Goal: Transaction & Acquisition: Purchase product/service

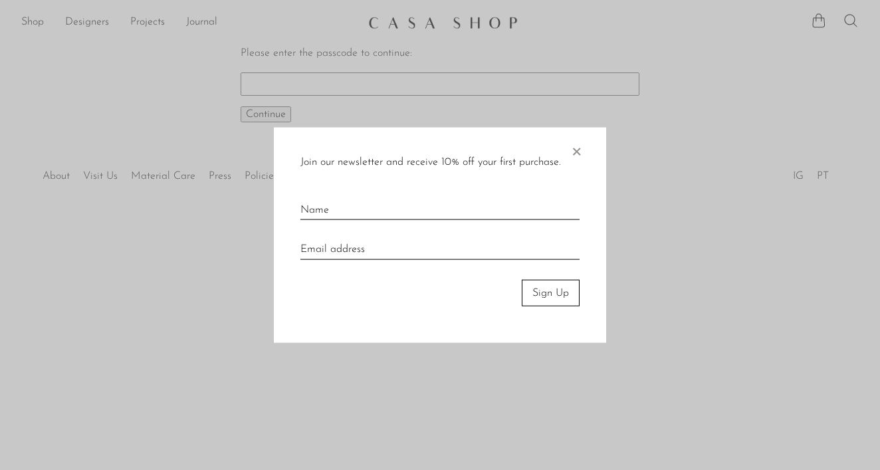
click at [577, 150] on span "×" at bounding box center [576, 148] width 13 height 43
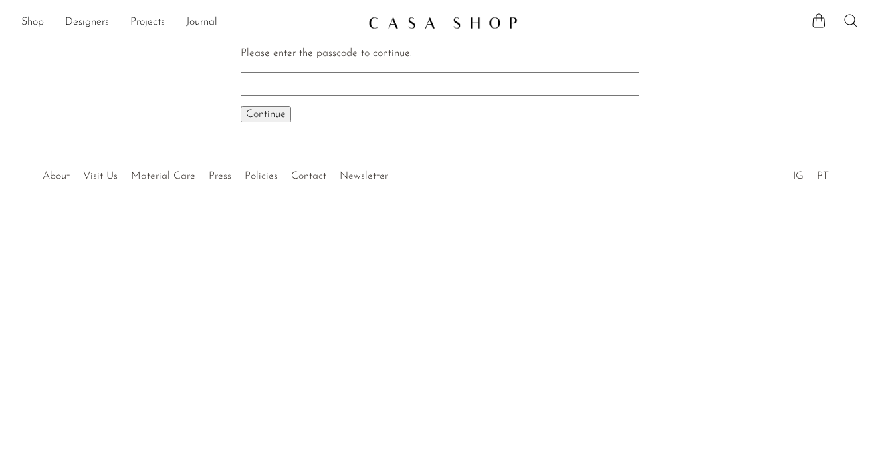
click at [431, 88] on input "Please enter the passcode to continue:" at bounding box center [440, 83] width 399 height 23
type input "EARLY"
click at [257, 118] on span "Continue" at bounding box center [266, 114] width 40 height 11
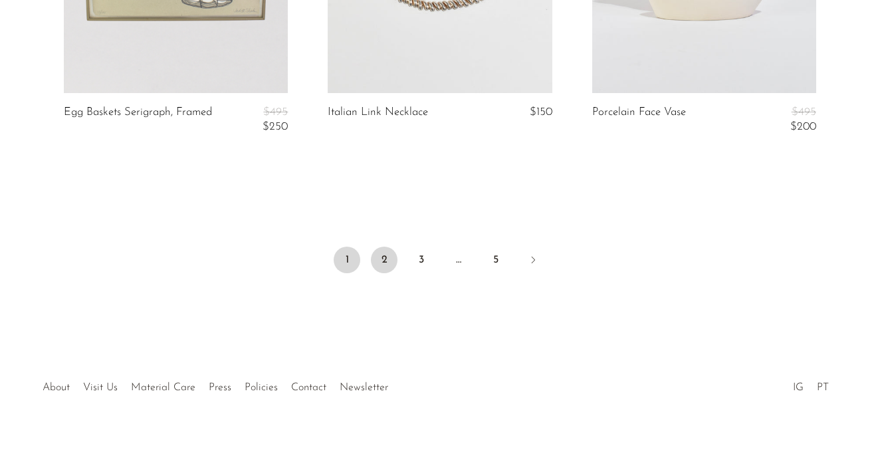
scroll to position [4552, 0]
click at [387, 254] on link "2" at bounding box center [384, 260] width 27 height 27
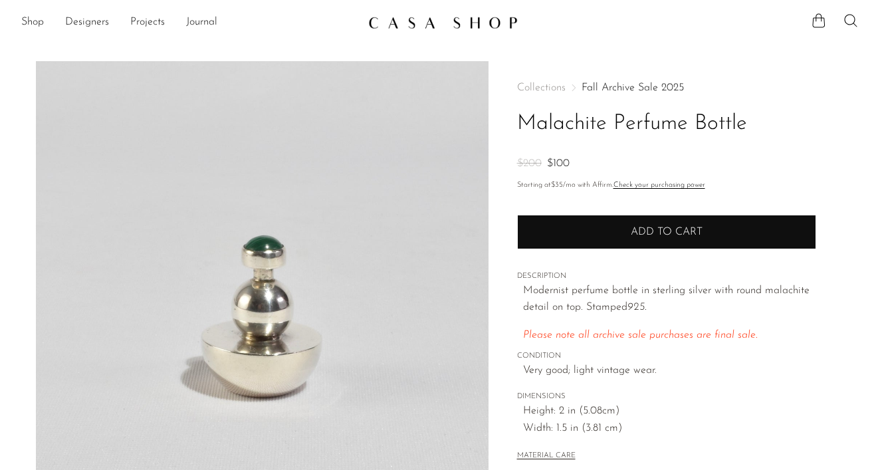
click at [648, 230] on span "Add to cart" at bounding box center [667, 232] width 72 height 11
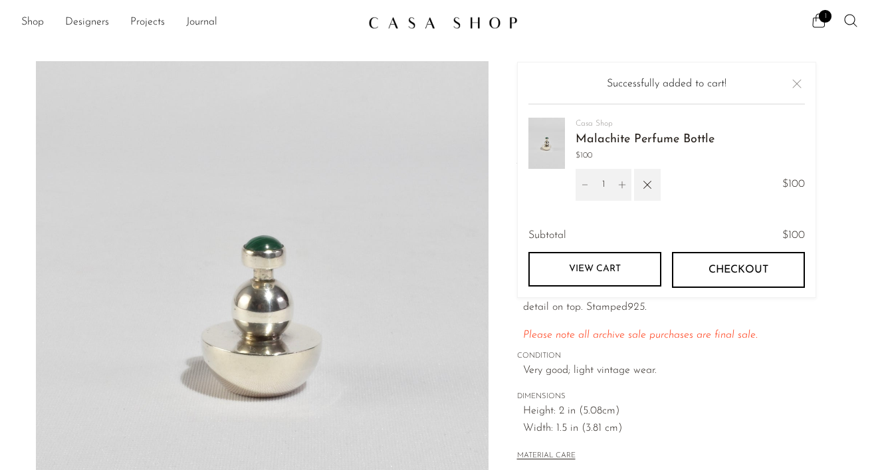
click at [799, 81] on button "Close" at bounding box center [797, 84] width 16 height 16
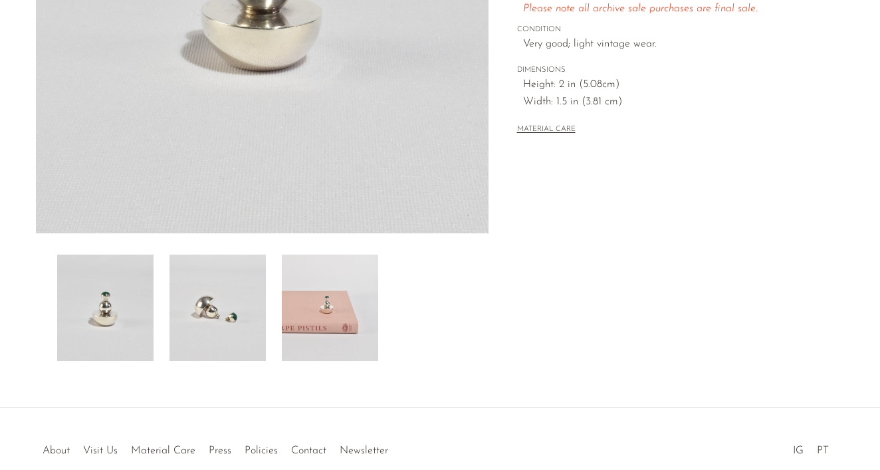
scroll to position [375, 0]
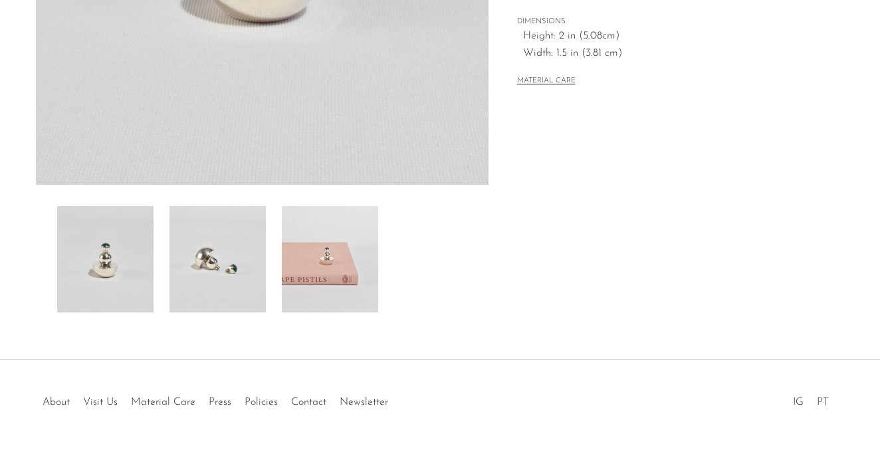
click at [241, 270] on img at bounding box center [218, 259] width 96 height 106
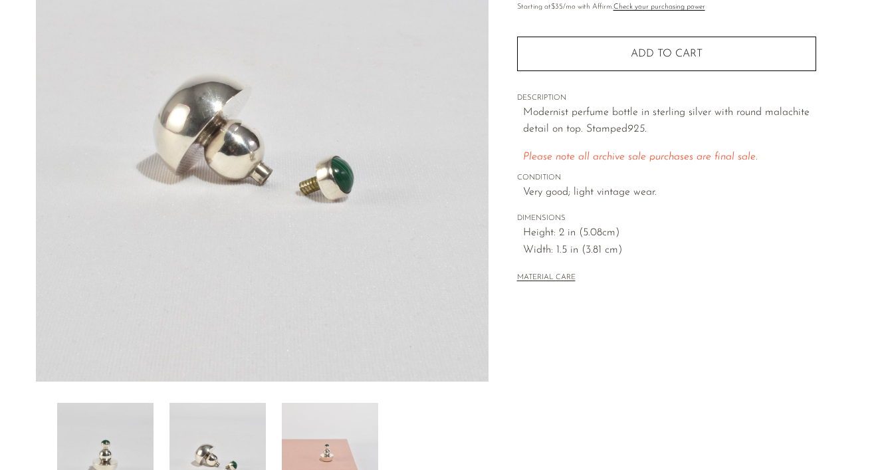
scroll to position [185, 0]
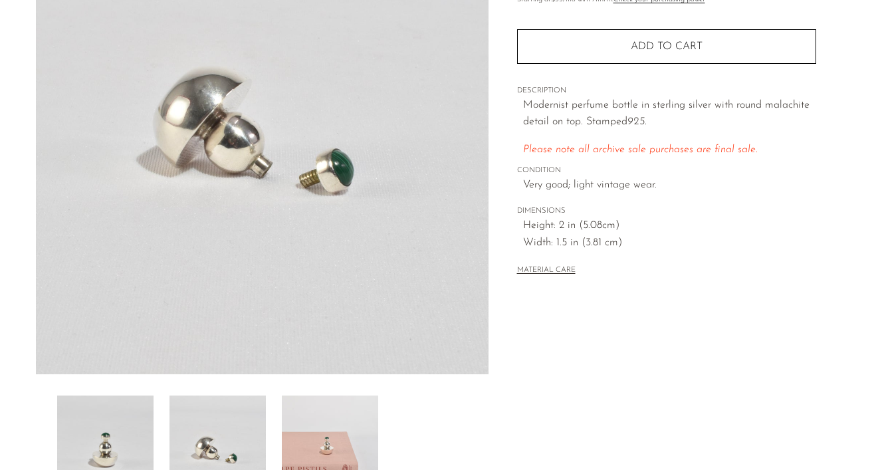
click at [335, 433] on img at bounding box center [330, 449] width 96 height 106
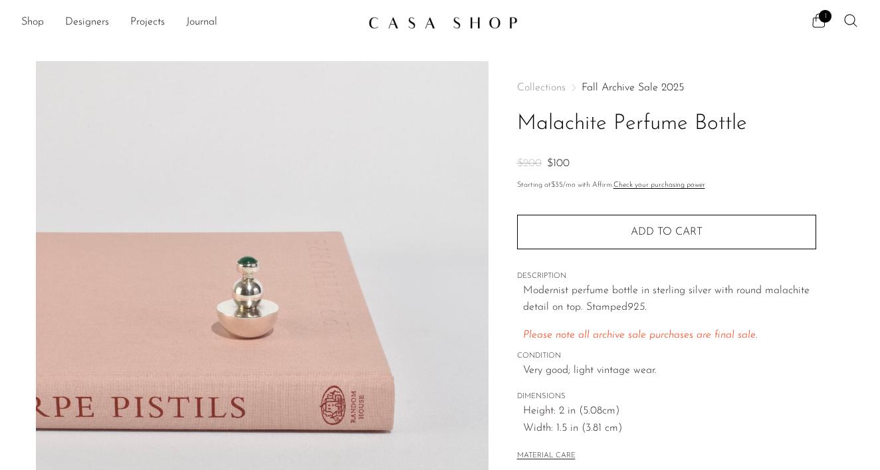
scroll to position [0, 0]
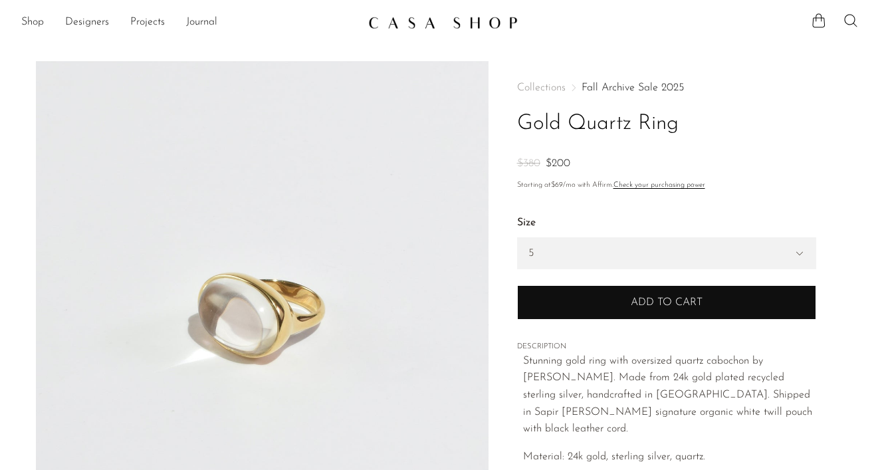
click at [590, 302] on button "Add to cart" at bounding box center [666, 302] width 299 height 35
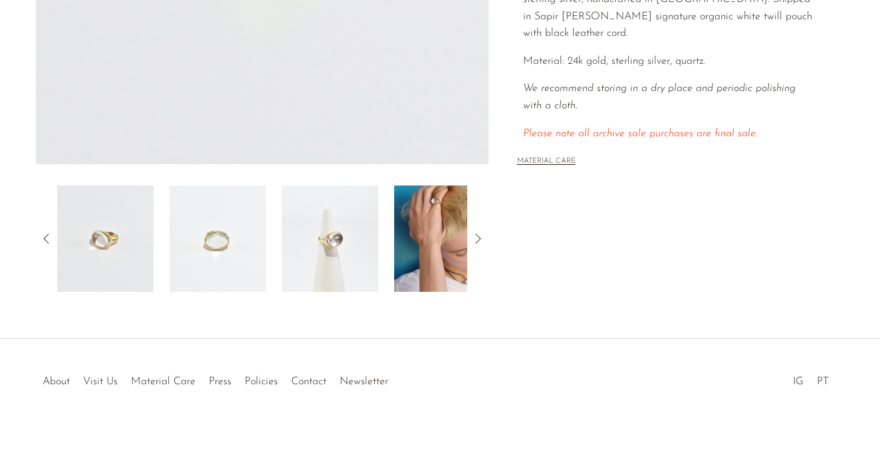
click at [452, 242] on img at bounding box center [442, 238] width 96 height 106
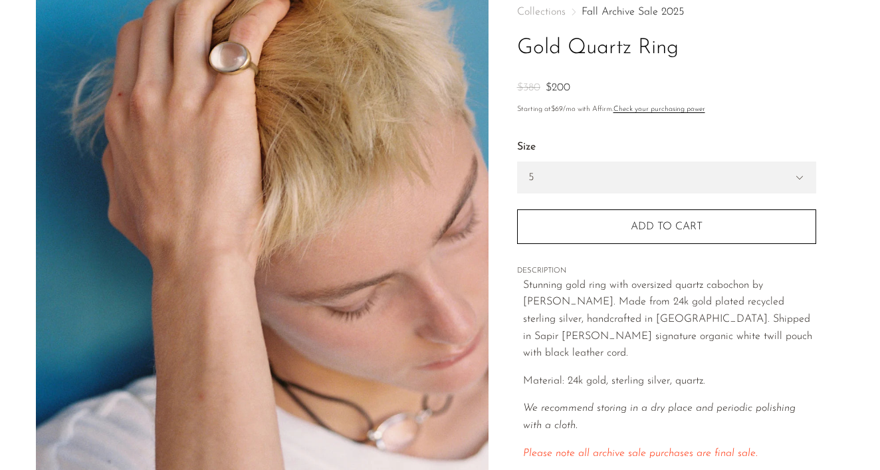
scroll to position [48, 0]
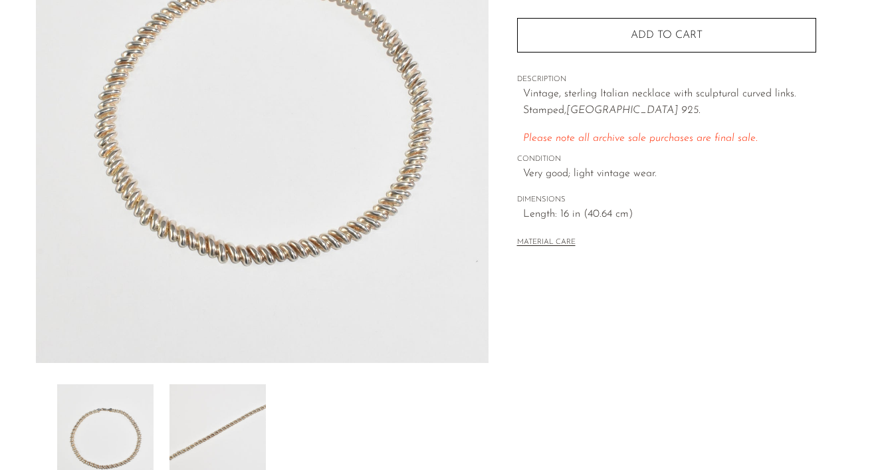
scroll to position [179, 0]
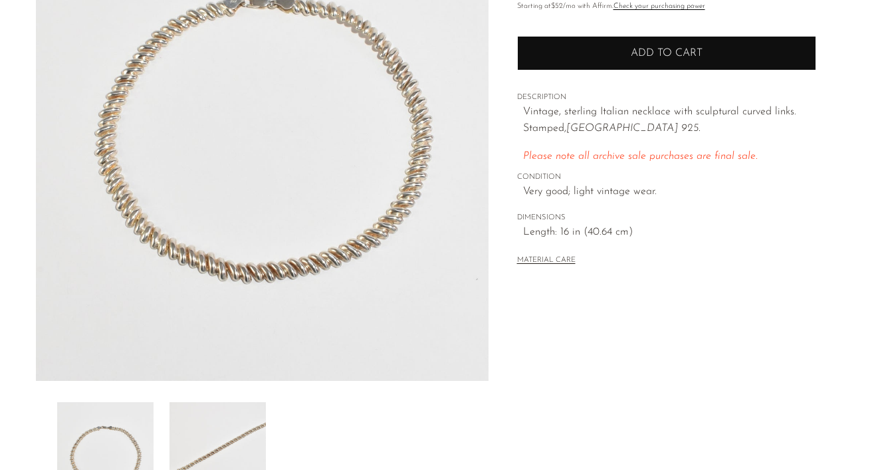
click at [639, 59] on button "Add to cart" at bounding box center [666, 53] width 299 height 35
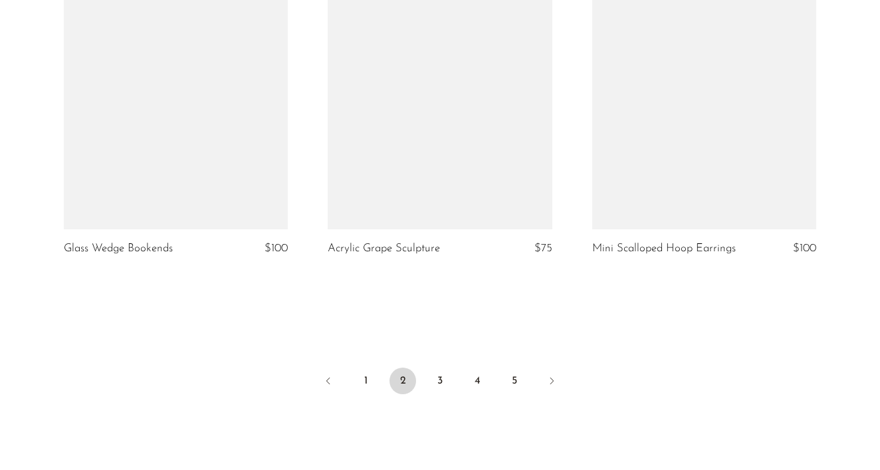
scroll to position [4492, 0]
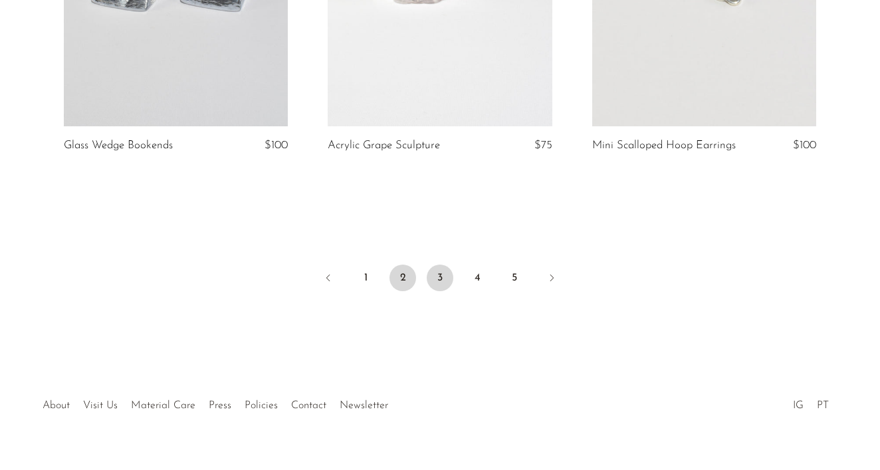
click at [445, 267] on link "3" at bounding box center [440, 278] width 27 height 27
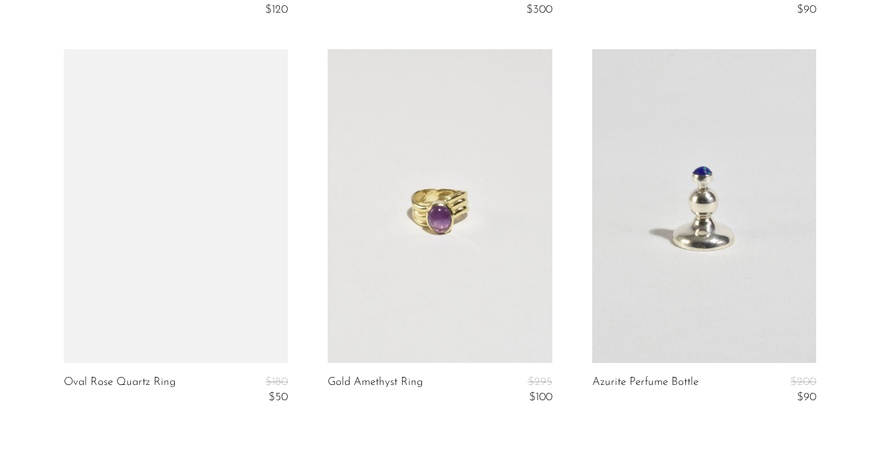
scroll to position [4447, 0]
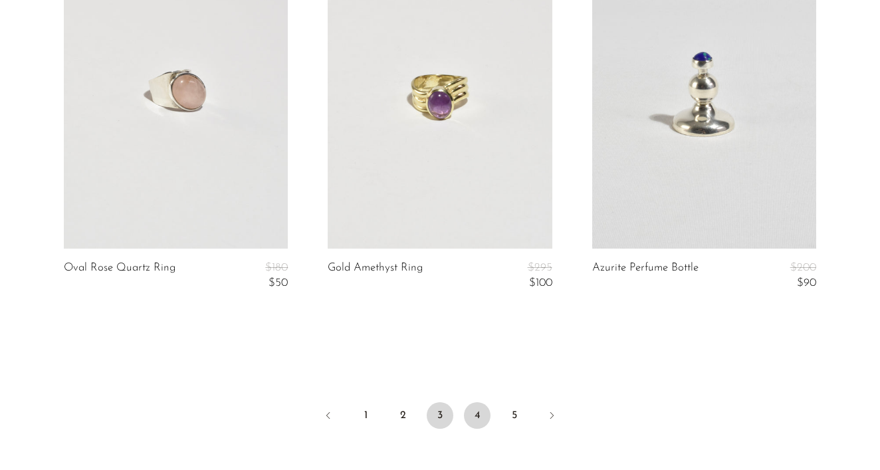
click at [473, 405] on link "4" at bounding box center [477, 415] width 27 height 27
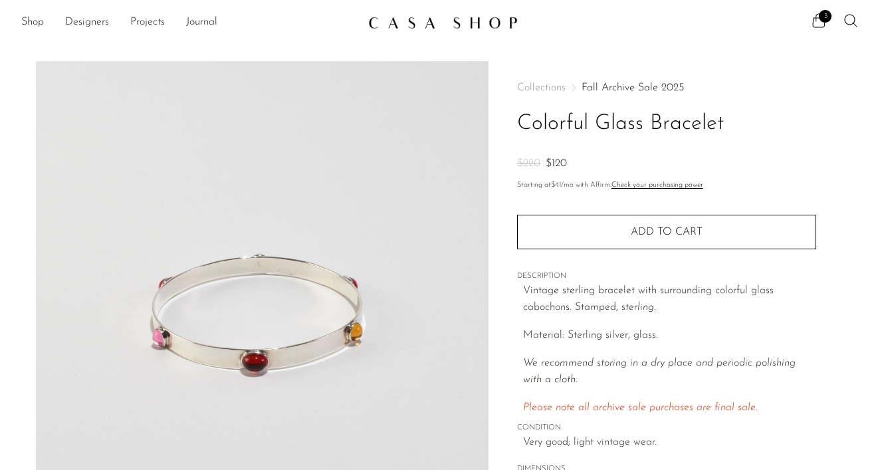
click at [619, 211] on div "Quantity 1 Add to cart" at bounding box center [666, 224] width 299 height 51
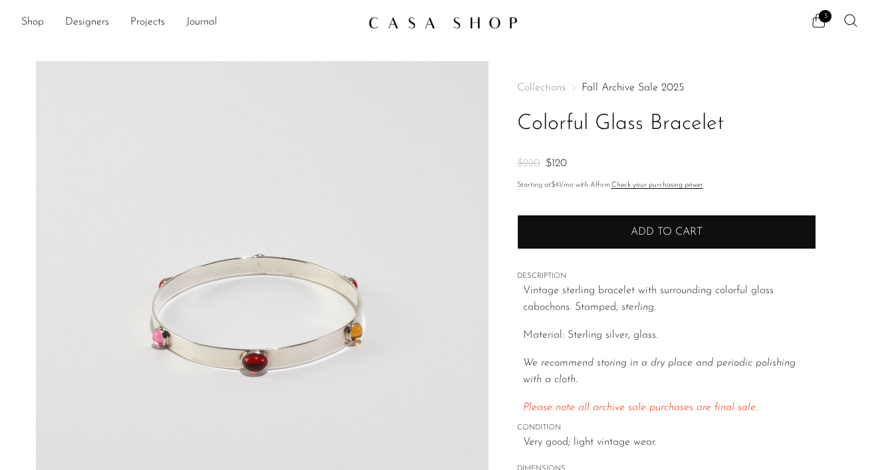
click at [618, 225] on button "Add to cart" at bounding box center [666, 232] width 299 height 35
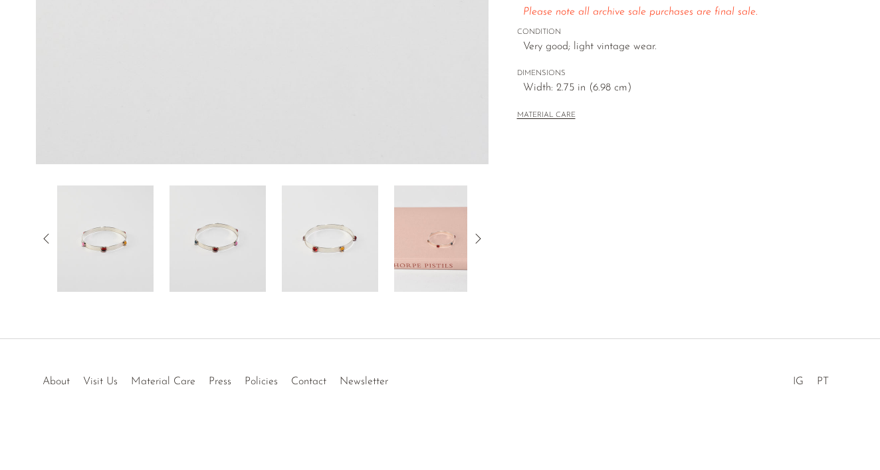
scroll to position [396, 0]
click at [481, 236] on icon at bounding box center [478, 239] width 16 height 16
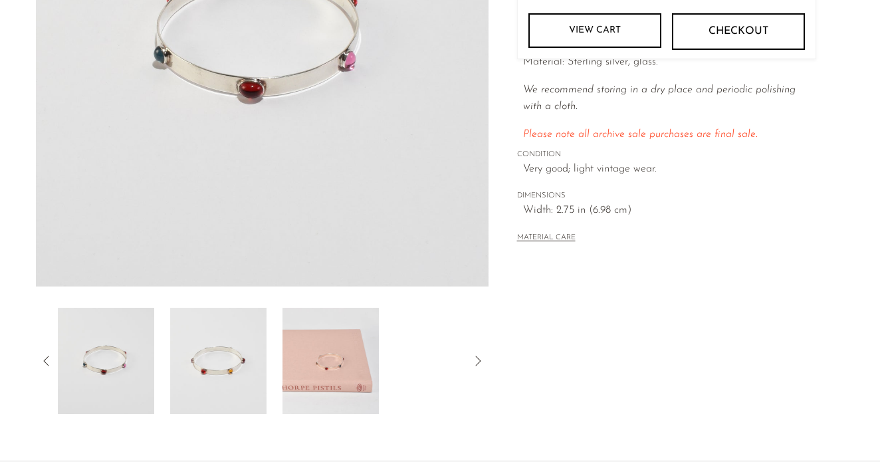
scroll to position [261, 0]
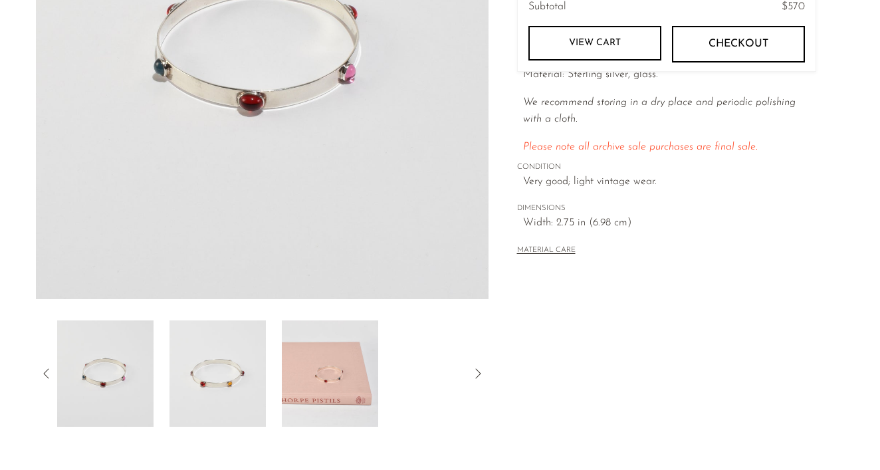
click at [478, 368] on icon at bounding box center [478, 374] width 16 height 16
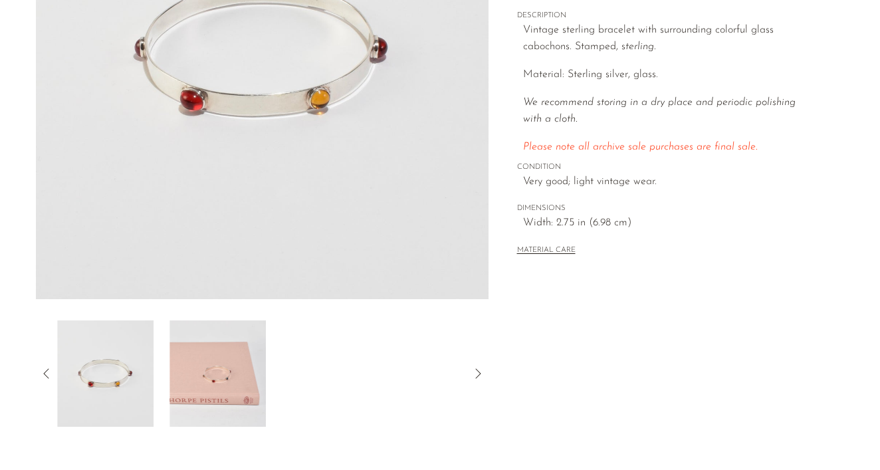
click at [478, 368] on icon at bounding box center [478, 374] width 16 height 16
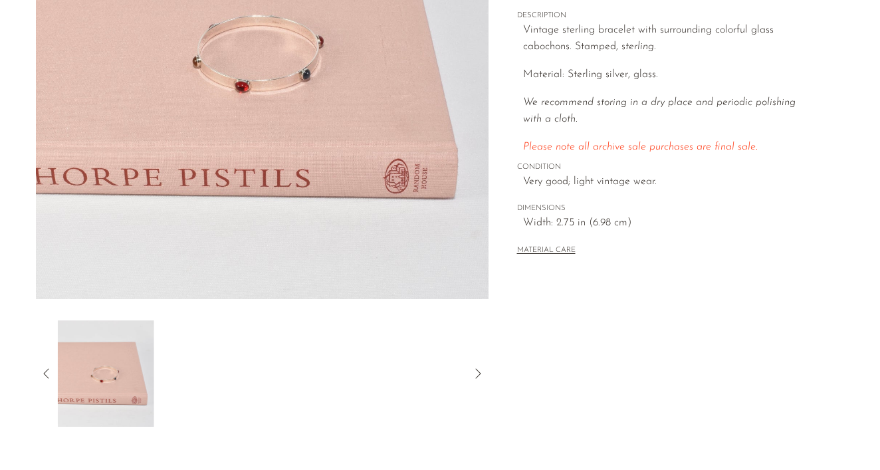
click at [478, 368] on icon at bounding box center [478, 374] width 16 height 16
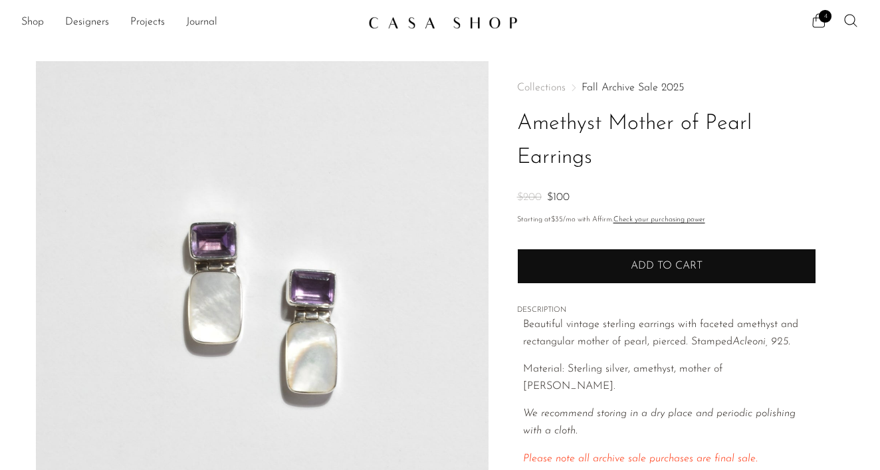
click at [680, 258] on button "Add to cart" at bounding box center [666, 266] width 299 height 35
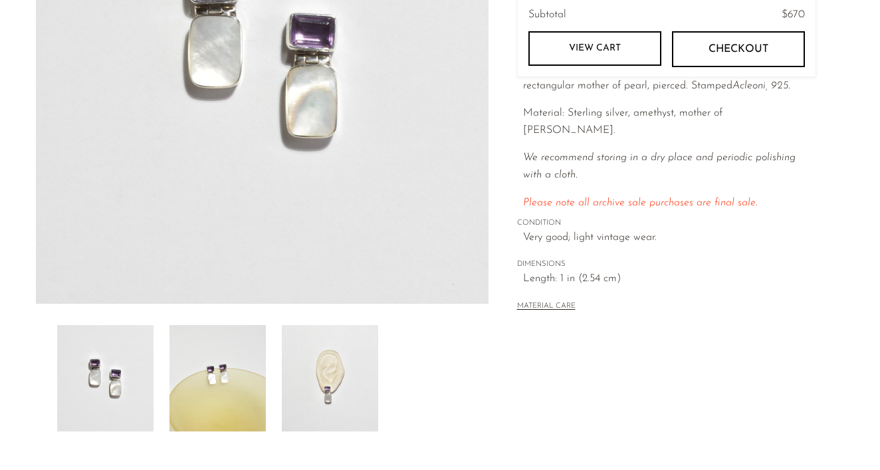
scroll to position [361, 0]
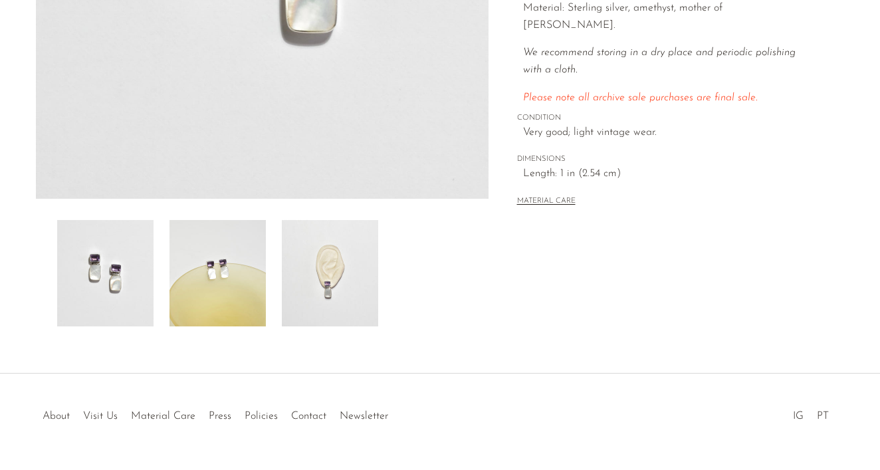
click at [221, 277] on img at bounding box center [218, 273] width 96 height 106
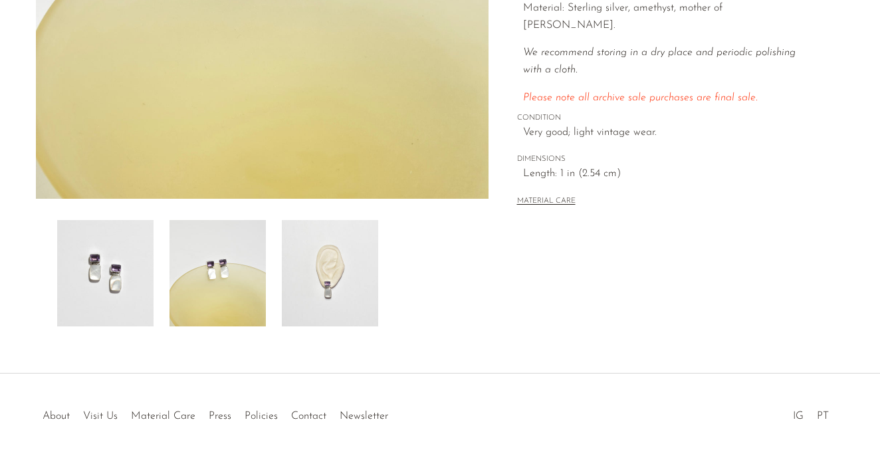
click at [344, 302] on img at bounding box center [330, 273] width 96 height 106
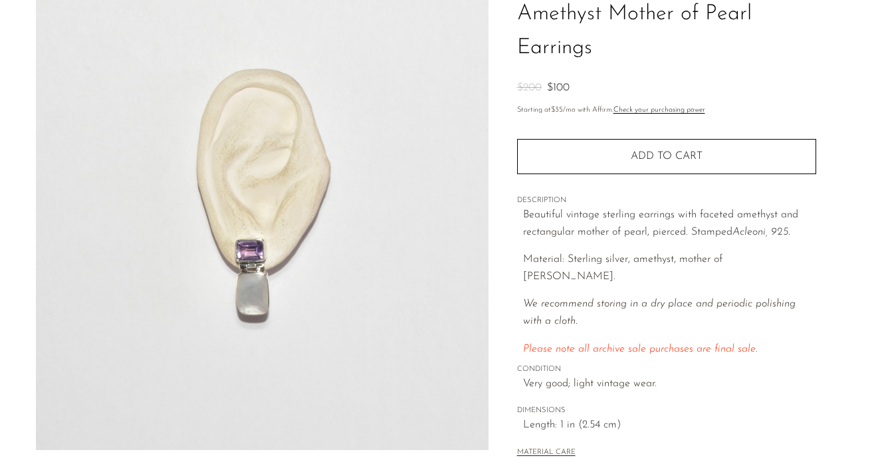
scroll to position [102, 0]
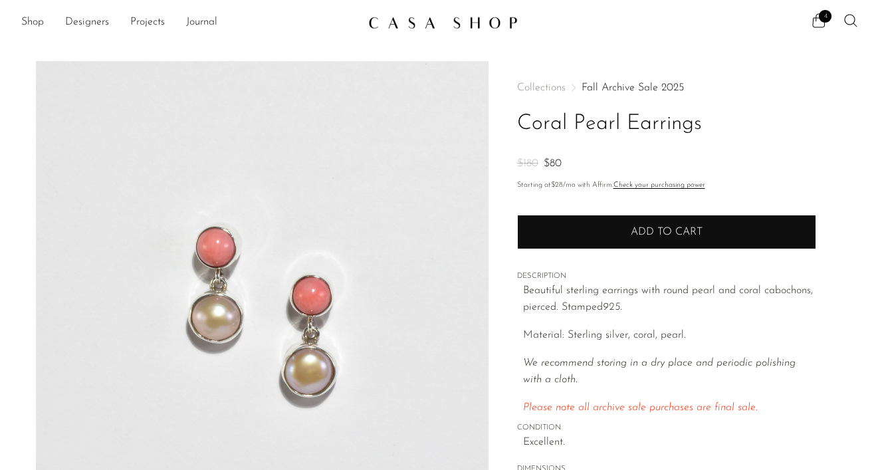
click at [689, 233] on span "Add to cart" at bounding box center [667, 232] width 72 height 11
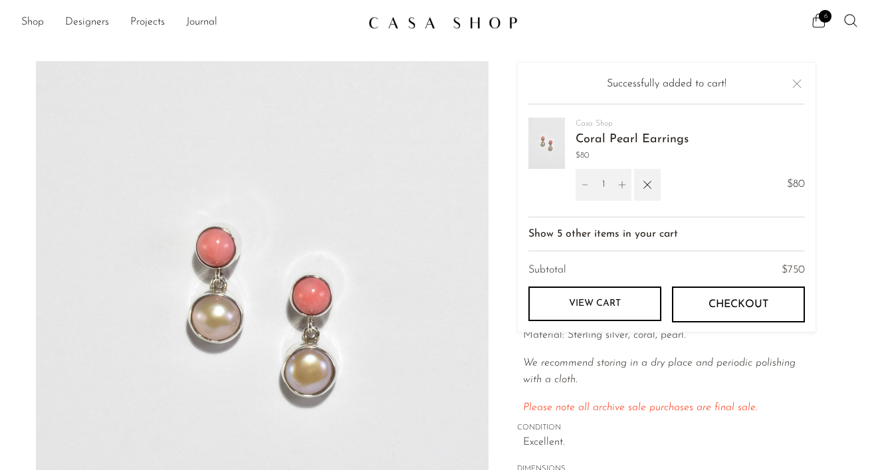
scroll to position [296, 0]
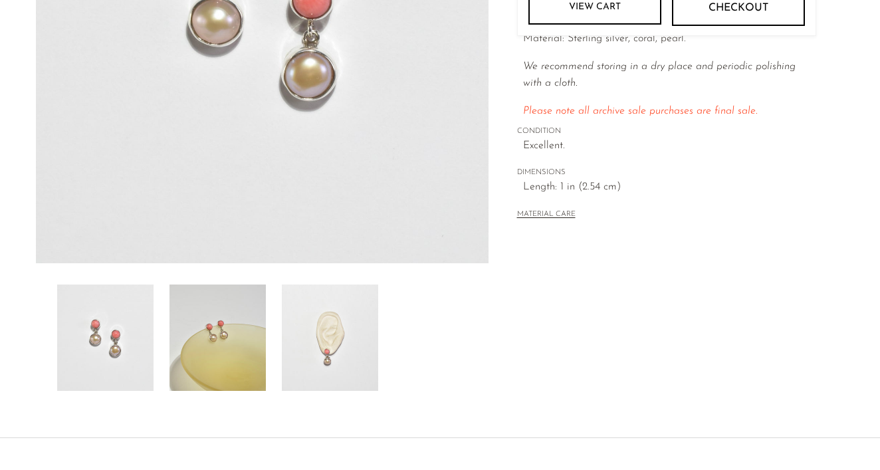
click at [338, 364] on img at bounding box center [330, 338] width 96 height 106
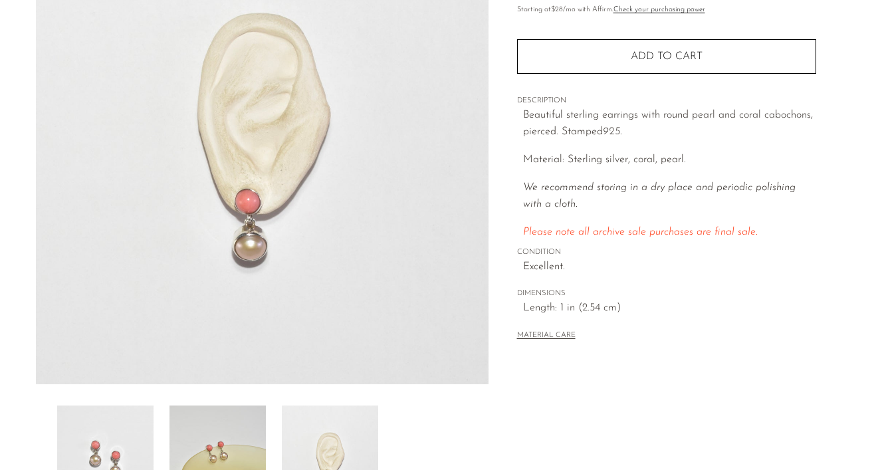
scroll to position [162, 0]
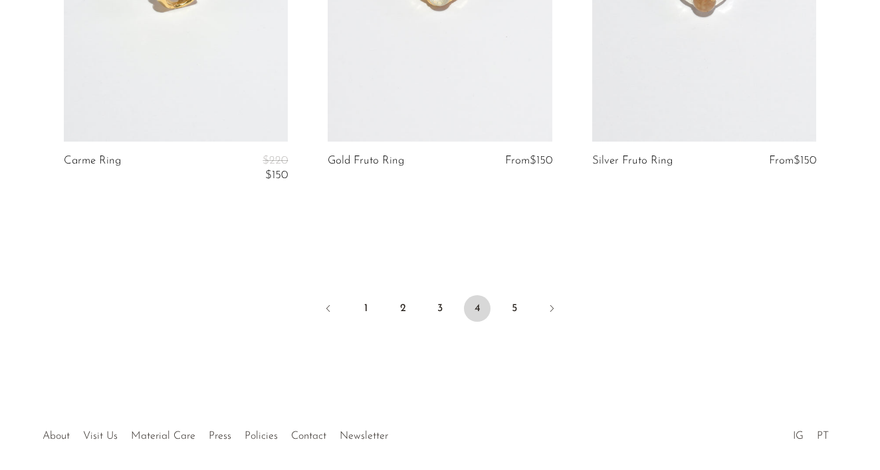
scroll to position [4581, 0]
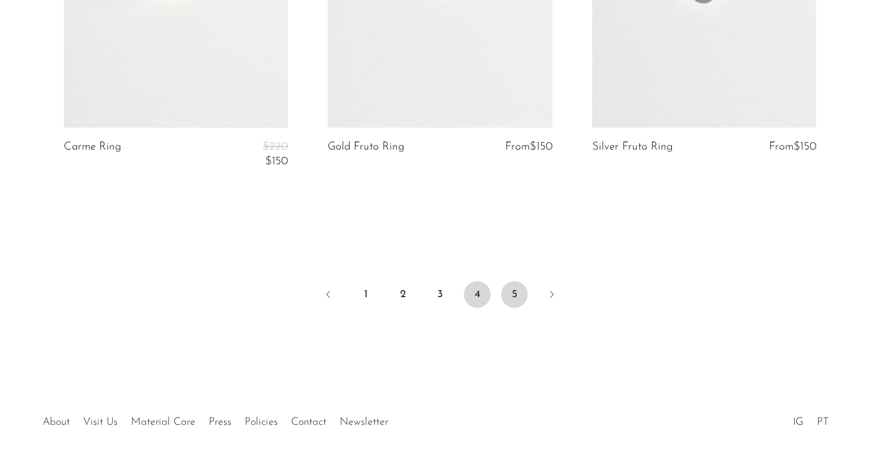
drag, startPoint x: 493, startPoint y: 324, endPoint x: 515, endPoint y: 276, distance: 53.0
click at [515, 281] on link "5" at bounding box center [514, 294] width 27 height 27
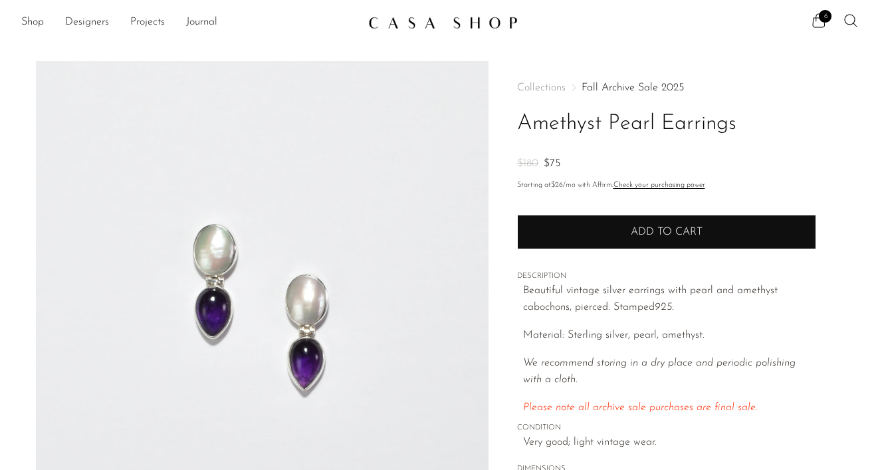
click at [644, 233] on span "Add to cart" at bounding box center [667, 232] width 72 height 11
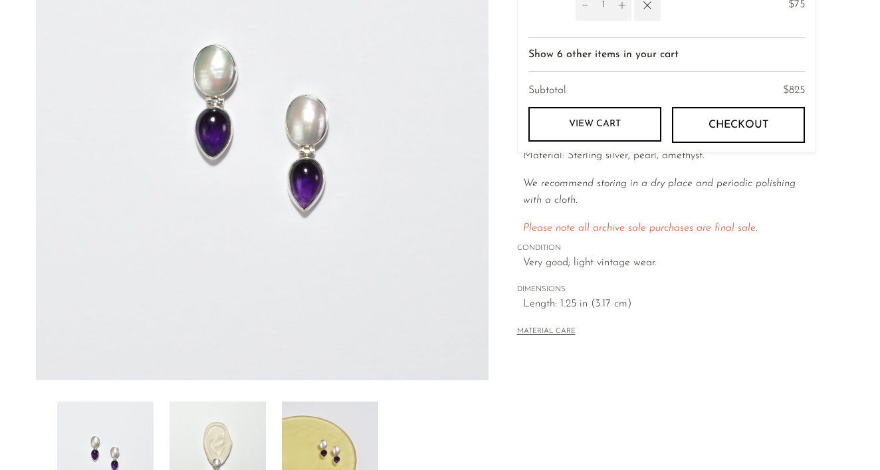
scroll to position [191, 0]
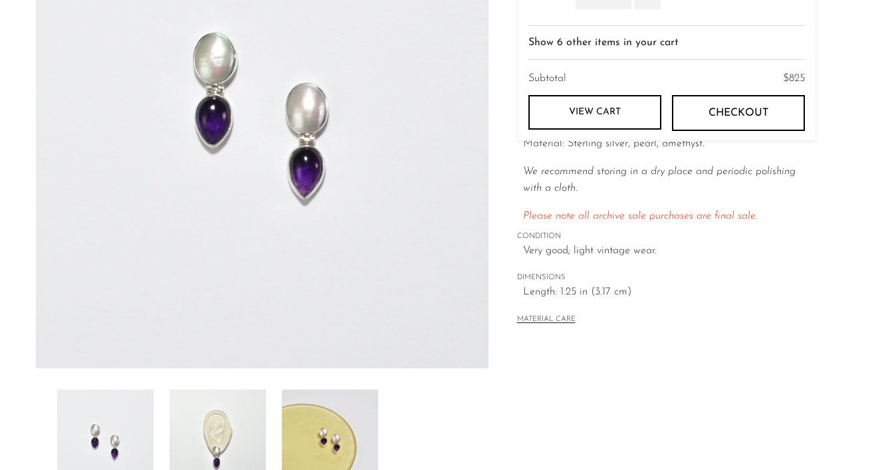
click at [333, 402] on img at bounding box center [330, 443] width 96 height 106
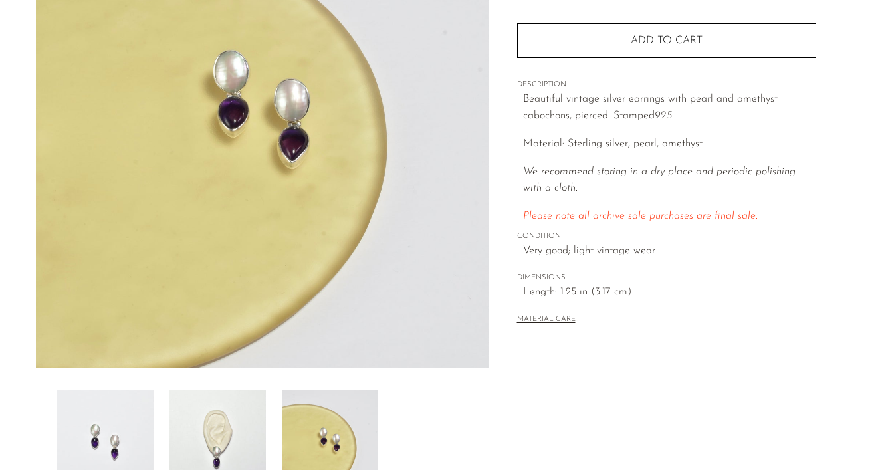
click at [245, 413] on img at bounding box center [218, 443] width 96 height 106
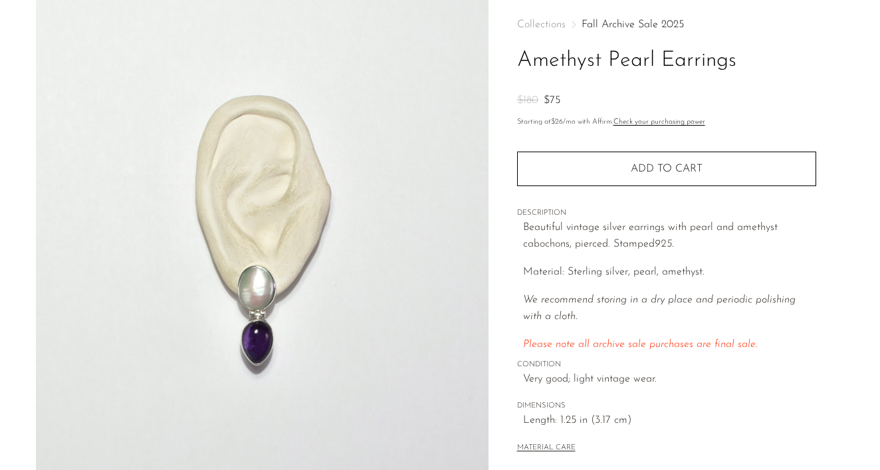
scroll to position [64, 0]
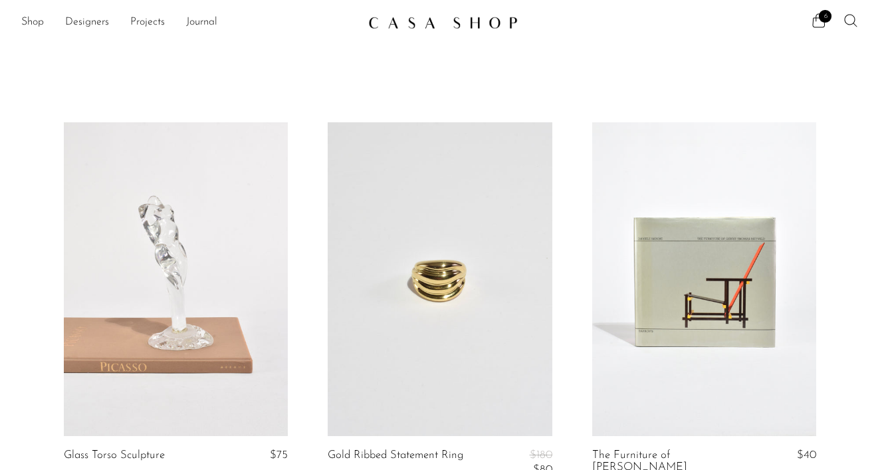
click at [855, 21] on icon at bounding box center [850, 20] width 13 height 13
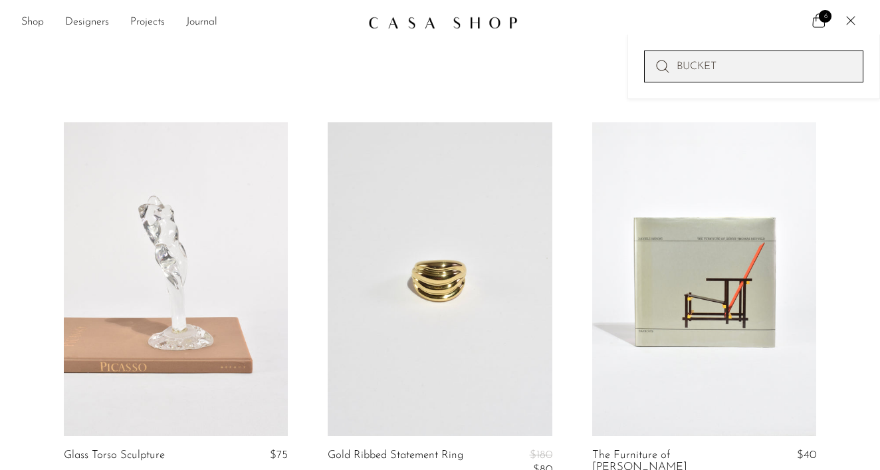
type input "BUCKET"
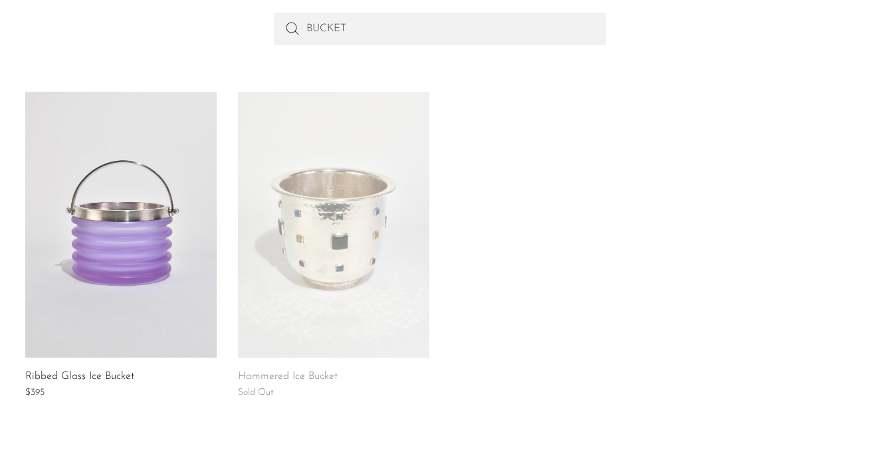
scroll to position [158, 0]
click at [331, 313] on link at bounding box center [333, 223] width 191 height 266
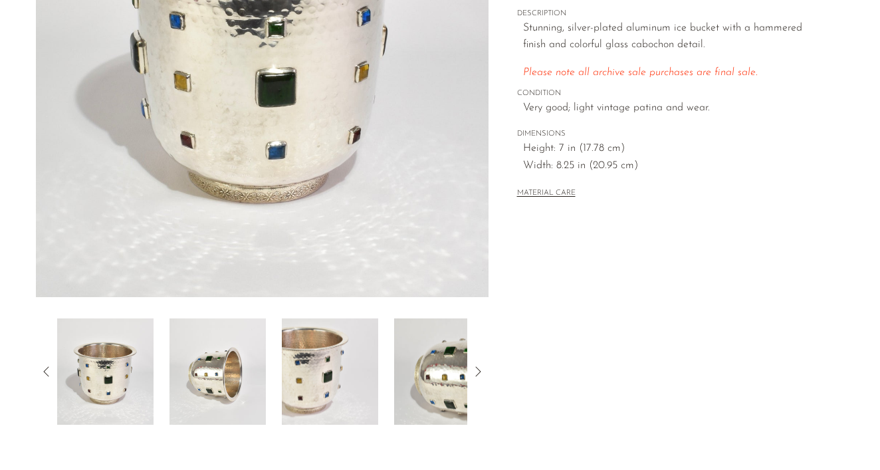
scroll to position [263, 0]
click at [473, 368] on icon at bounding box center [478, 371] width 16 height 16
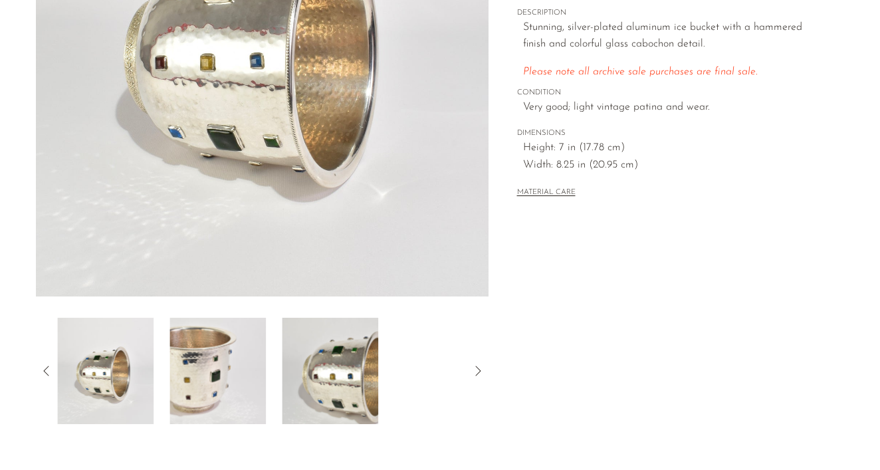
click at [473, 368] on icon at bounding box center [478, 371] width 16 height 16
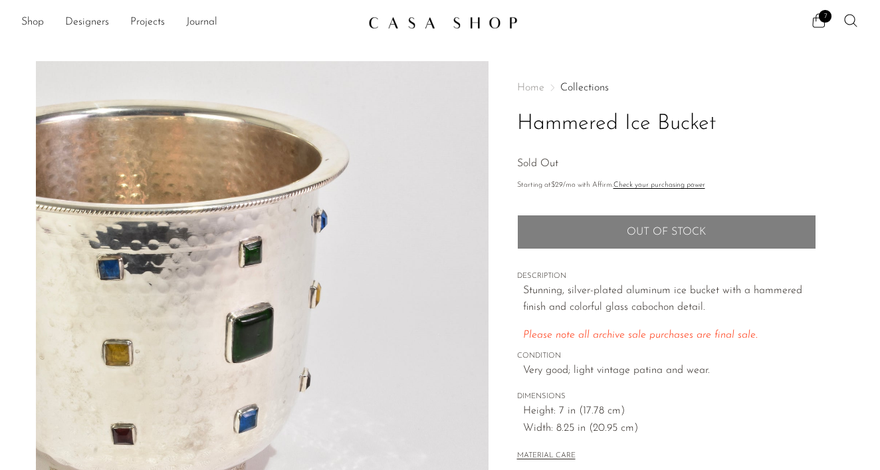
scroll to position [0, 0]
